Goal: Information Seeking & Learning: Learn about a topic

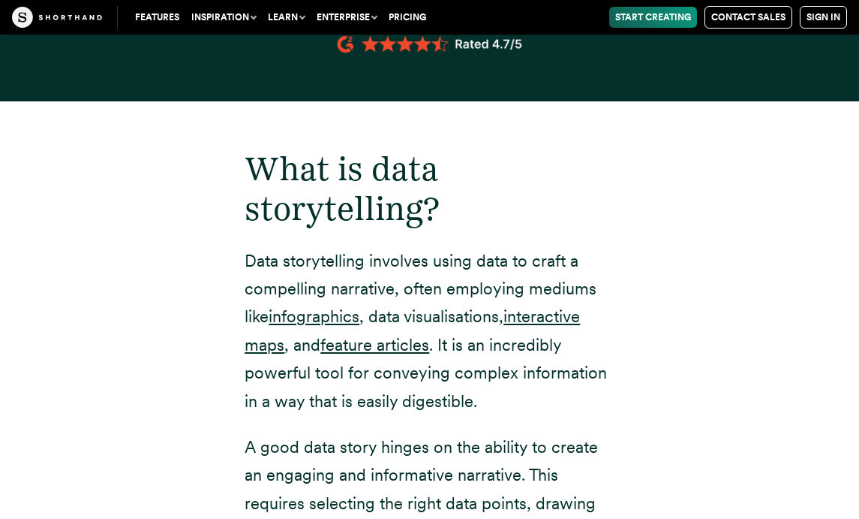
scroll to position [1821, 0]
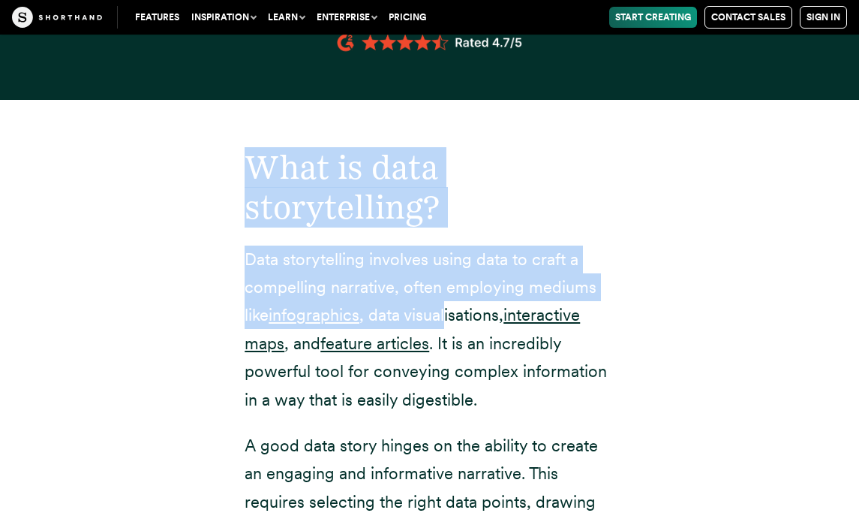
drag, startPoint x: 251, startPoint y: 201, endPoint x: 456, endPoint y: 351, distance: 253.6
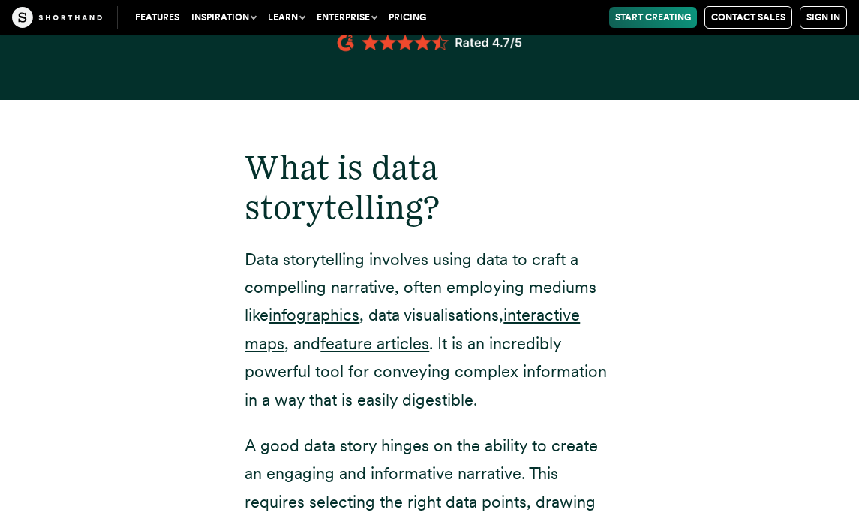
drag, startPoint x: 522, startPoint y: 424, endPoint x: 553, endPoint y: 436, distance: 33.0
click at [553, 414] on p "Data storytelling involves using data to craft a compelling narrative, often em…" at bounding box center [430, 329] width 370 height 168
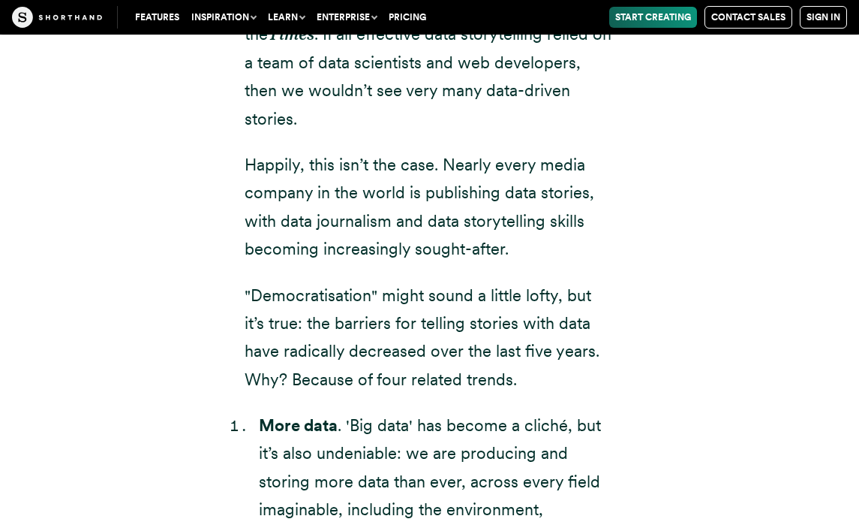
scroll to position [3059, 0]
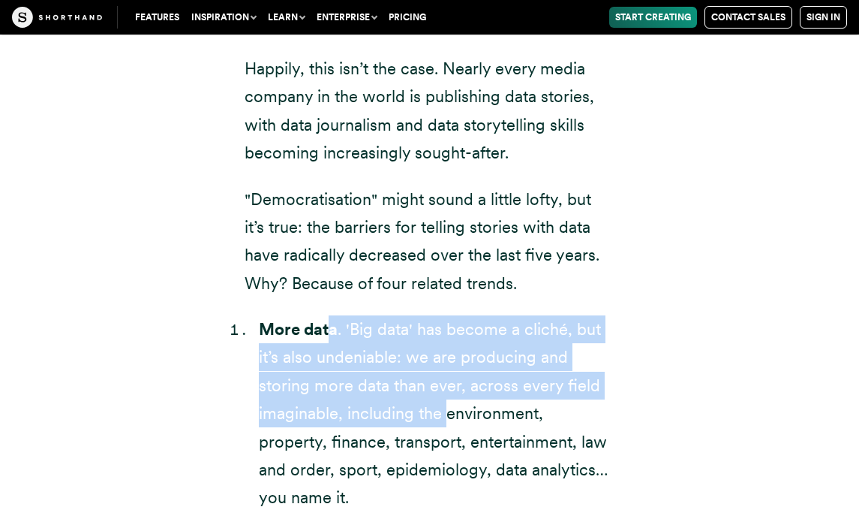
drag, startPoint x: 341, startPoint y: 353, endPoint x: 441, endPoint y: 435, distance: 129.1
click at [441, 435] on li "More data . 'Big data' has become a cliché, but it’s also undeniable: we are pr…" at bounding box center [436, 413] width 355 height 197
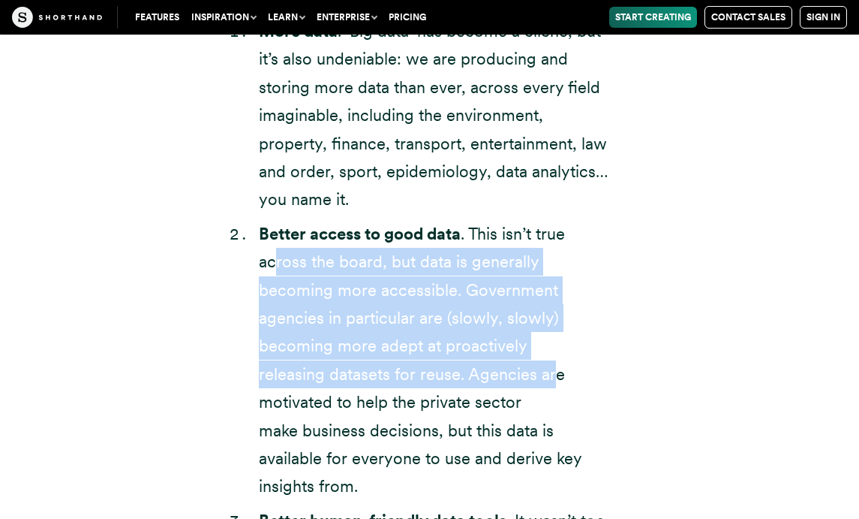
drag, startPoint x: 275, startPoint y: 297, endPoint x: 344, endPoint y: 410, distance: 132.1
click at [345, 407] on li "Better access to good data . This isn’t true across the board, but data is gene…" at bounding box center [436, 360] width 355 height 281
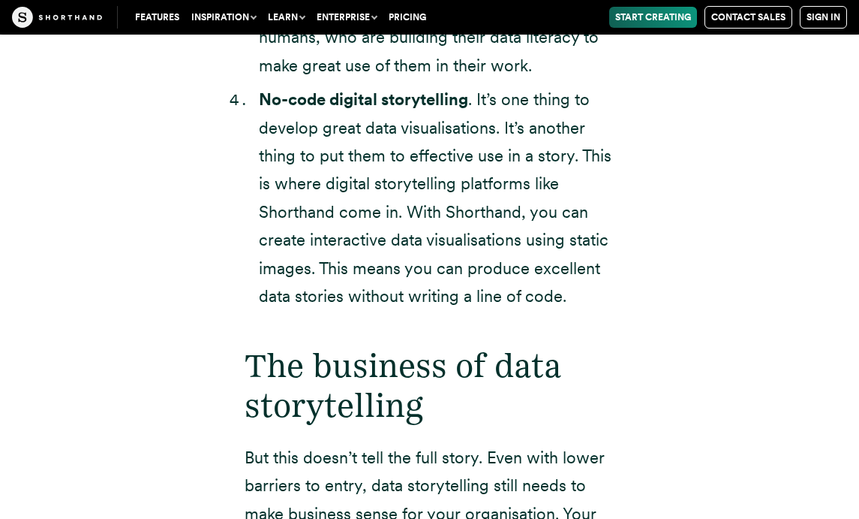
scroll to position [4227, 0]
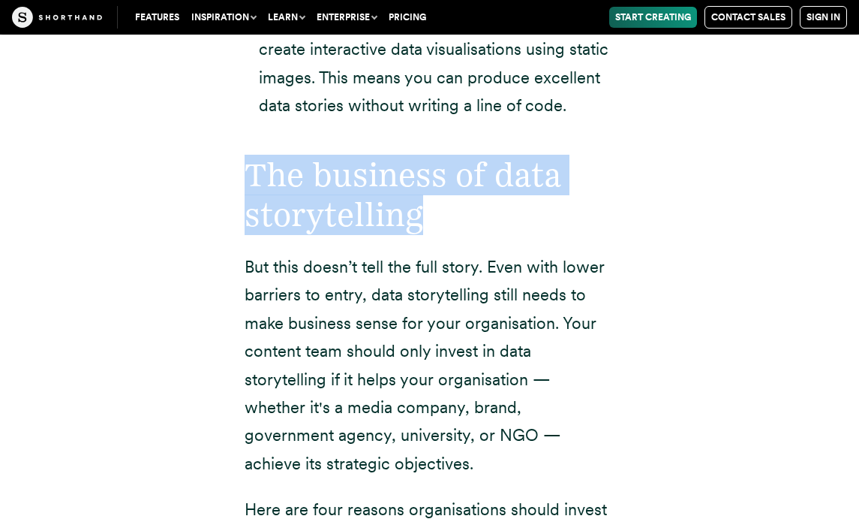
drag, startPoint x: 242, startPoint y: 177, endPoint x: 417, endPoint y: 236, distance: 183.7
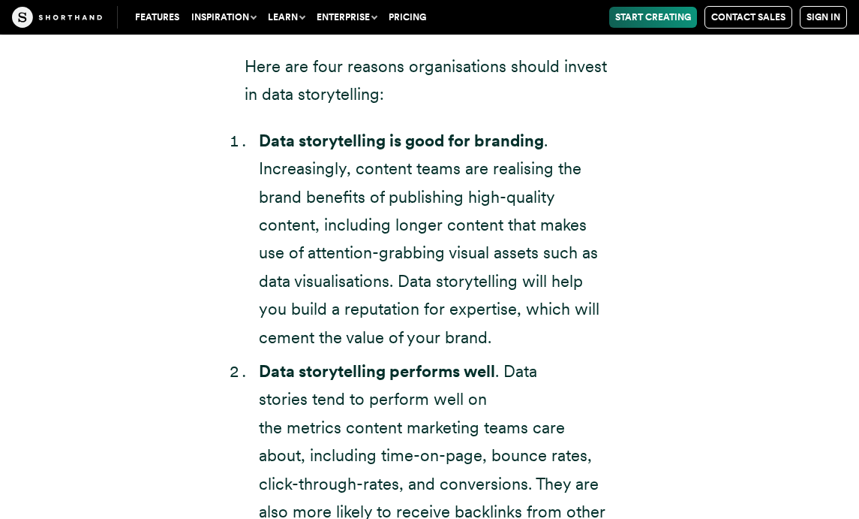
scroll to position [4670, 0]
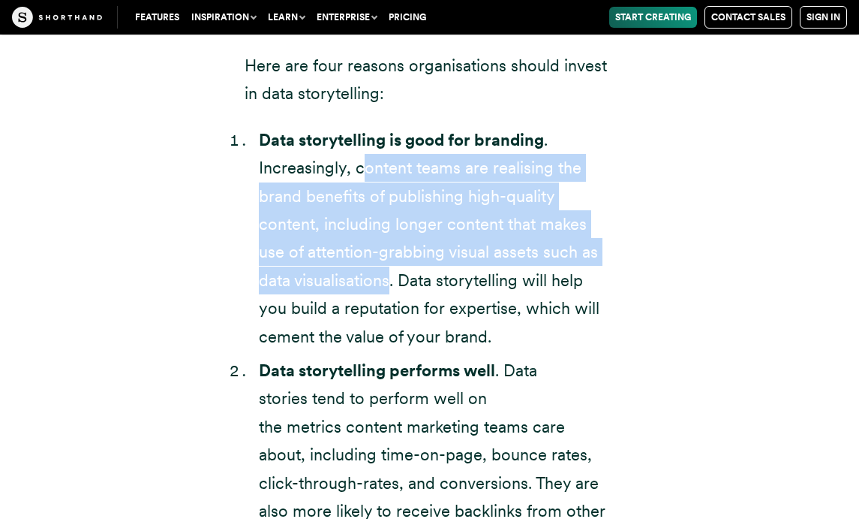
drag, startPoint x: 366, startPoint y: 176, endPoint x: 389, endPoint y: 278, distance: 105.4
click at [389, 278] on li "Data storytelling is good for branding . Increasingly, content teams are realis…" at bounding box center [436, 238] width 355 height 224
copy li "ontent teams are realising the brand benefits of publishing high-quality conten…"
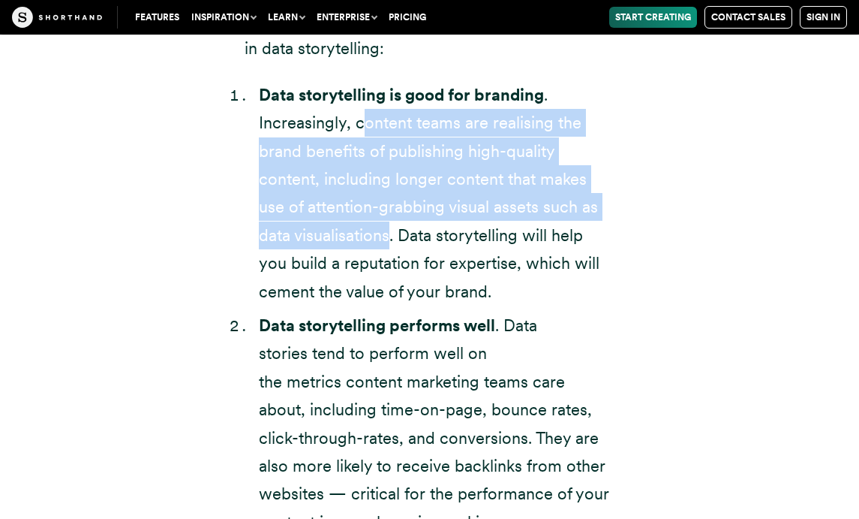
scroll to position [4717, 0]
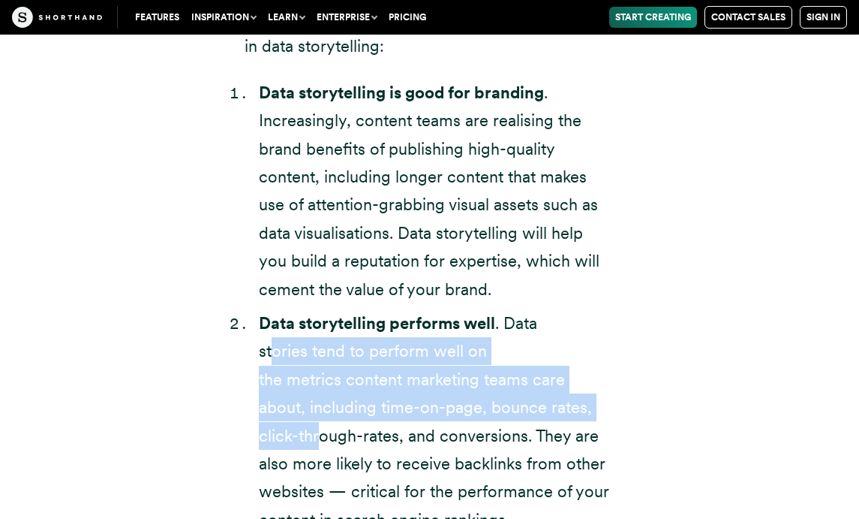
drag, startPoint x: 272, startPoint y: 353, endPoint x: 317, endPoint y: 426, distance: 85.6
click at [318, 426] on li "Data storytelling performs well . Data stories tend to perform well on the metr…" at bounding box center [436, 421] width 355 height 224
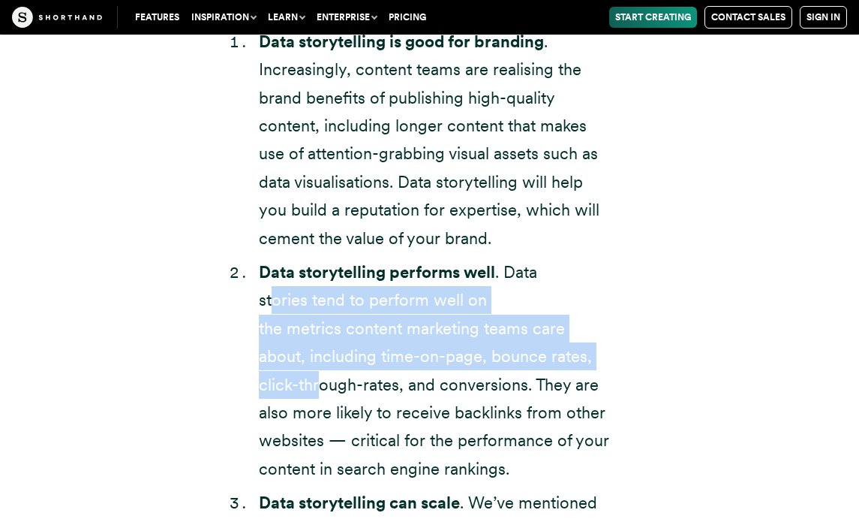
scroll to position [4769, 0]
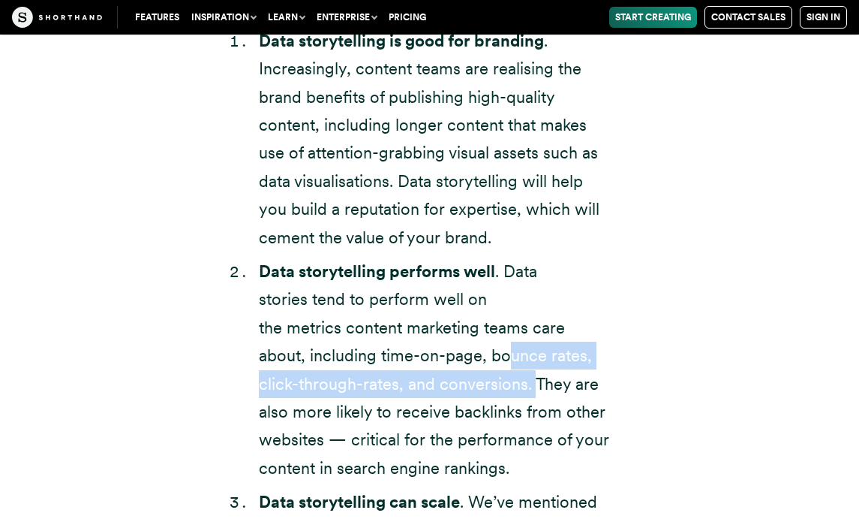
drag, startPoint x: 532, startPoint y: 388, endPoint x: 504, endPoint y: 369, distance: 33.9
click at [505, 369] on li "Data storytelling performs well . Data stories tend to perform well on the metr…" at bounding box center [436, 369] width 355 height 224
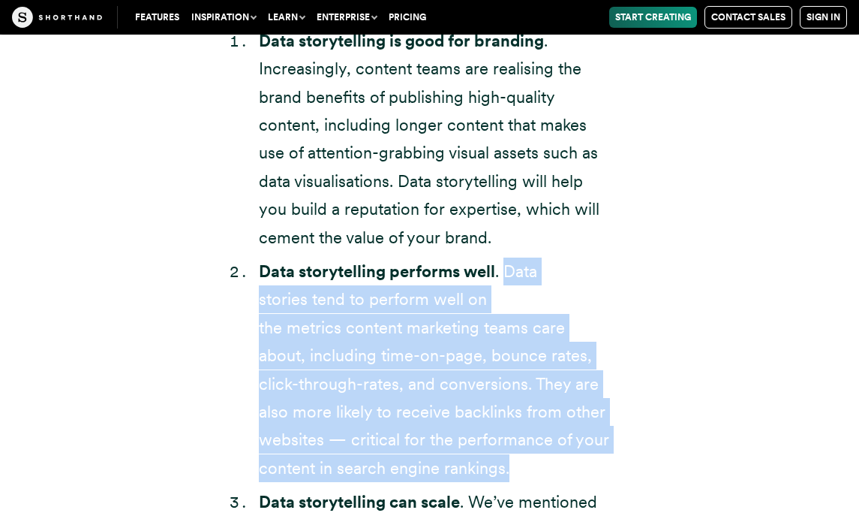
drag, startPoint x: 507, startPoint y: 485, endPoint x: 510, endPoint y: 261, distance: 223.7
click at [510, 261] on ol "Data storytelling is good for branding . Increasingly, content teams are realis…" at bounding box center [430, 471] width 370 height 888
copy li "Data stories tend to perform well on the metrics content marketing teams care a…"
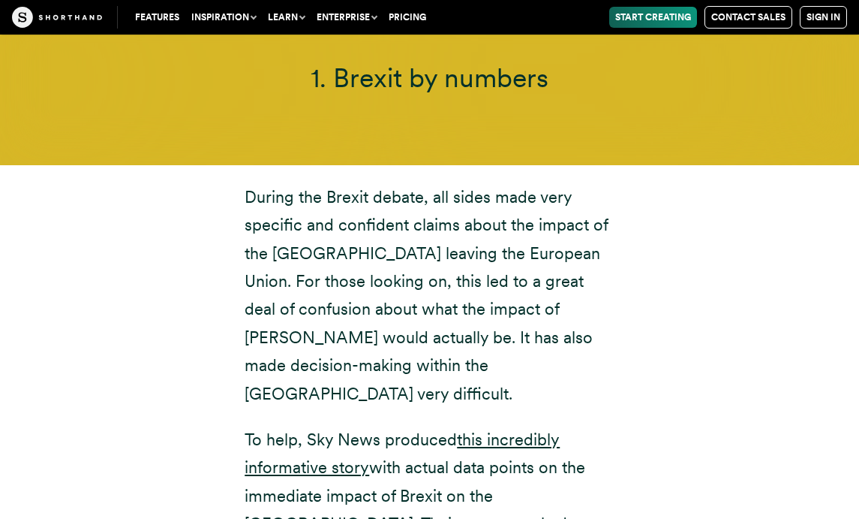
scroll to position [5809, 0]
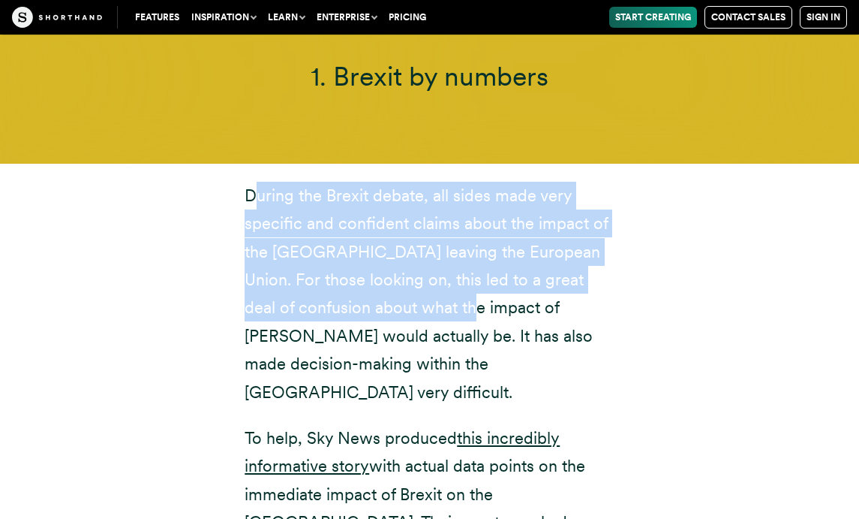
drag, startPoint x: 254, startPoint y: 202, endPoint x: 444, endPoint y: 319, distance: 223.7
click at [444, 317] on p "During the Brexit debate, all sides made very specific and confident claims abo…" at bounding box center [430, 294] width 370 height 224
click at [444, 319] on p "During the Brexit debate, all sides made very specific and confident claims abo…" at bounding box center [430, 294] width 370 height 224
